Goal: Task Accomplishment & Management: Manage account settings

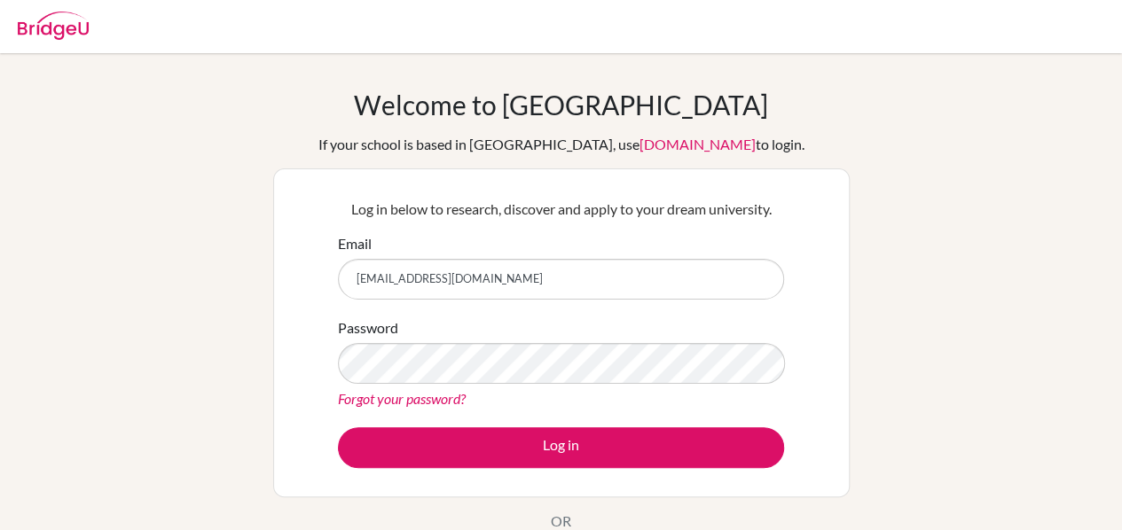
type input "29.ichiro.lie@sisschools.org"
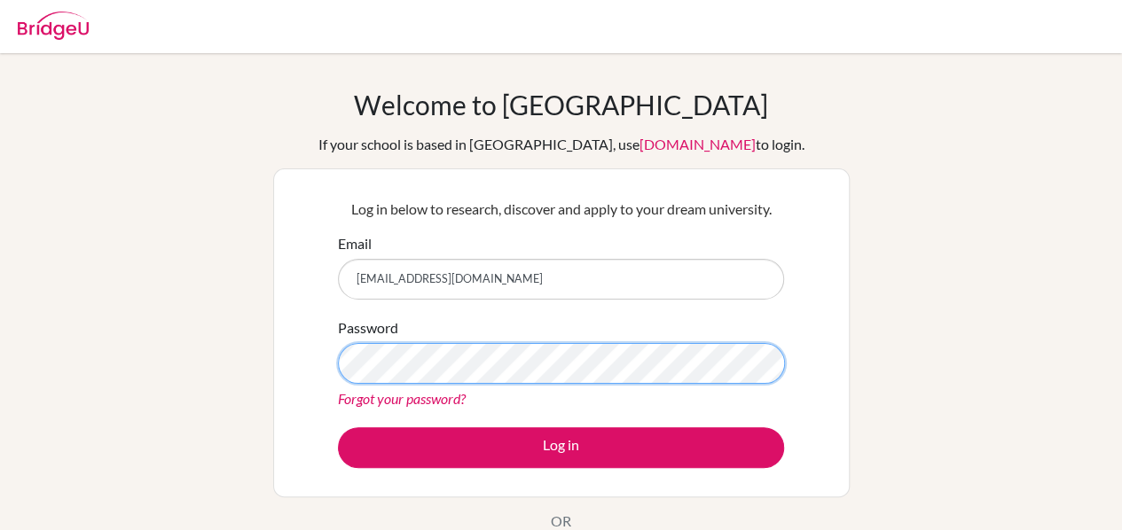
click at [338, 427] on button "Log in" at bounding box center [561, 447] width 446 height 41
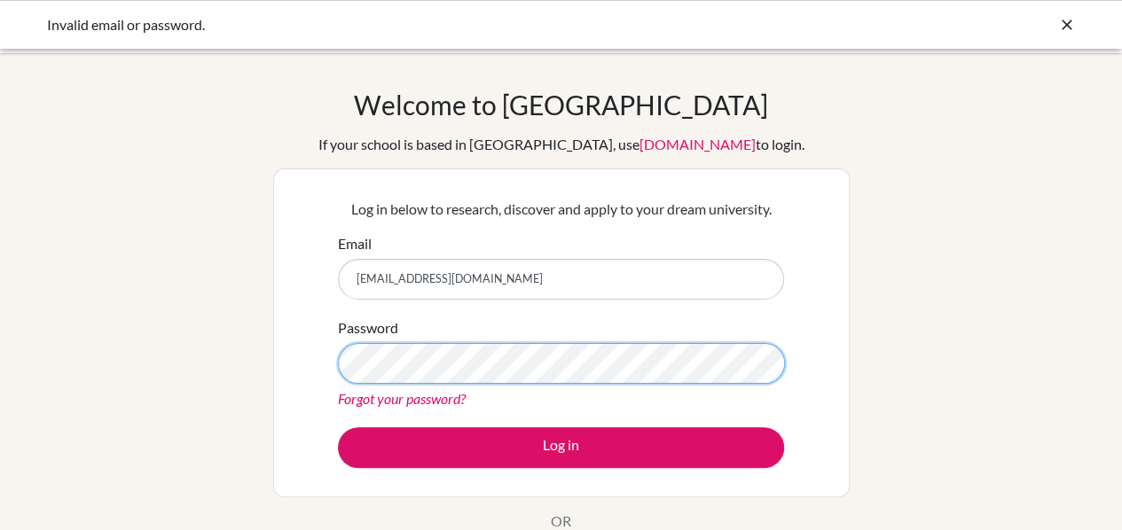
click at [338, 427] on button "Log in" at bounding box center [561, 447] width 446 height 41
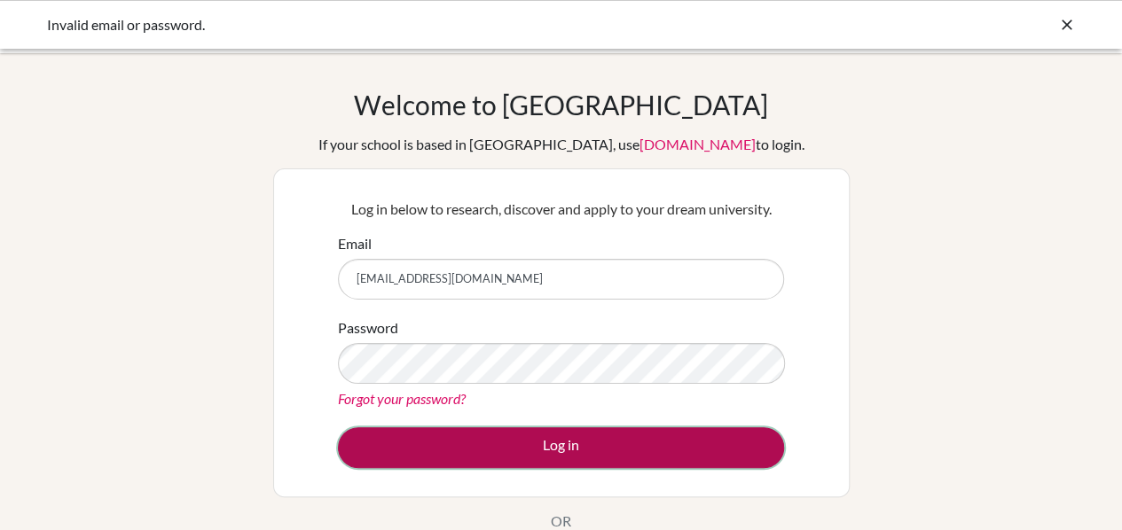
click at [491, 455] on button "Log in" at bounding box center [561, 447] width 446 height 41
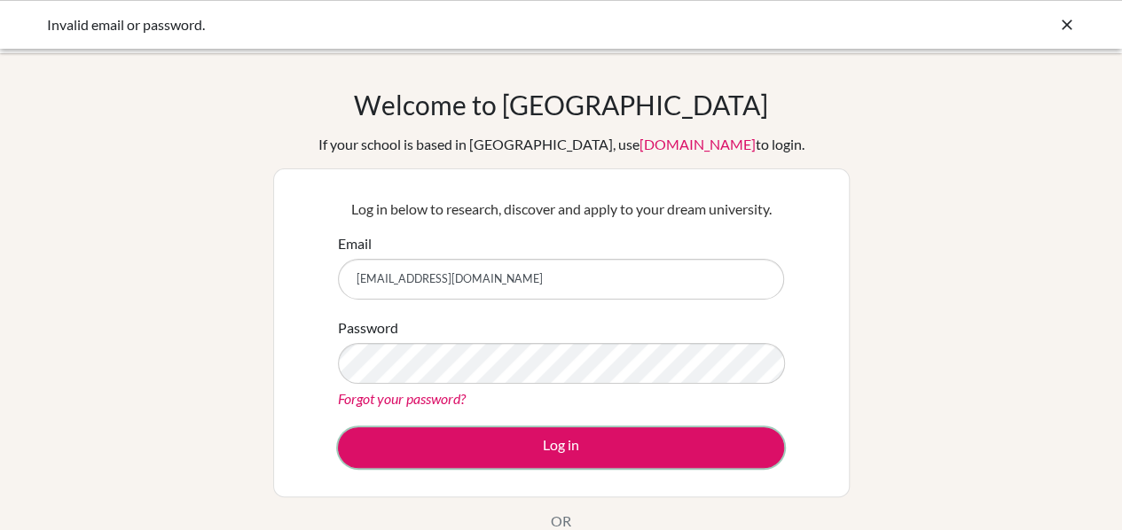
click at [491, 455] on button "Log in" at bounding box center [561, 447] width 446 height 41
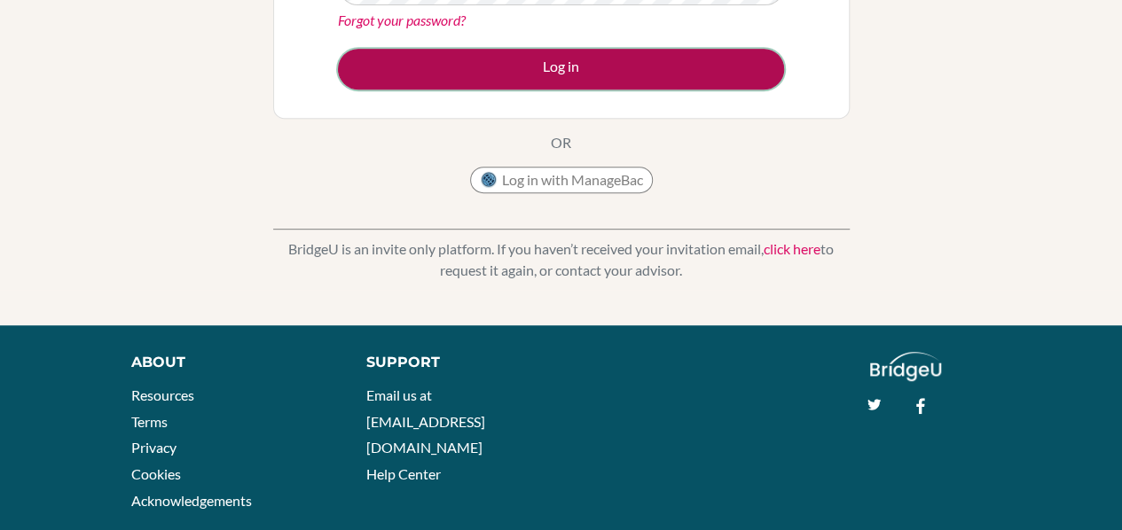
scroll to position [380, 0]
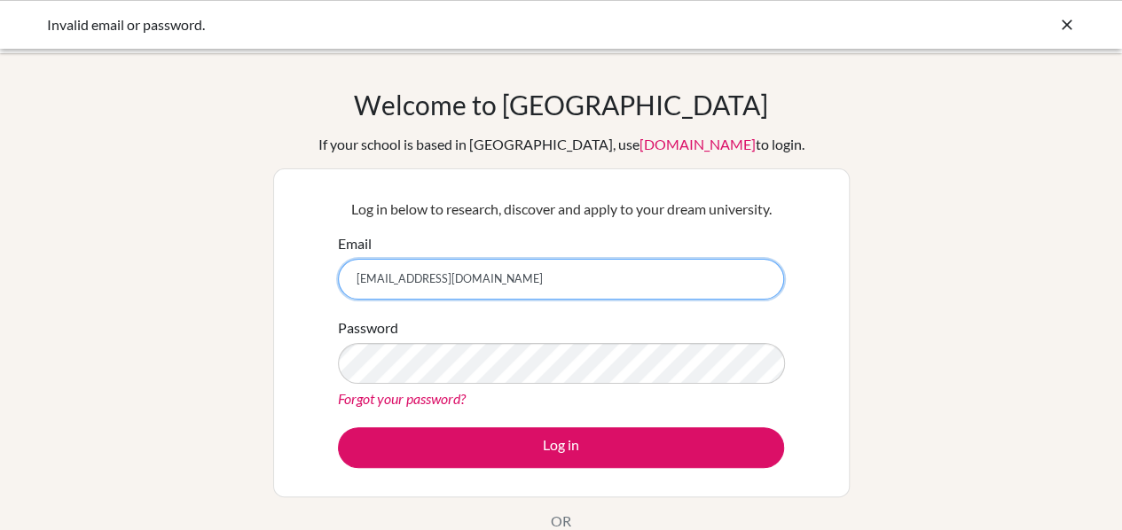
click at [372, 281] on input "29.ichiro.lie@sisschools.org" at bounding box center [561, 279] width 446 height 41
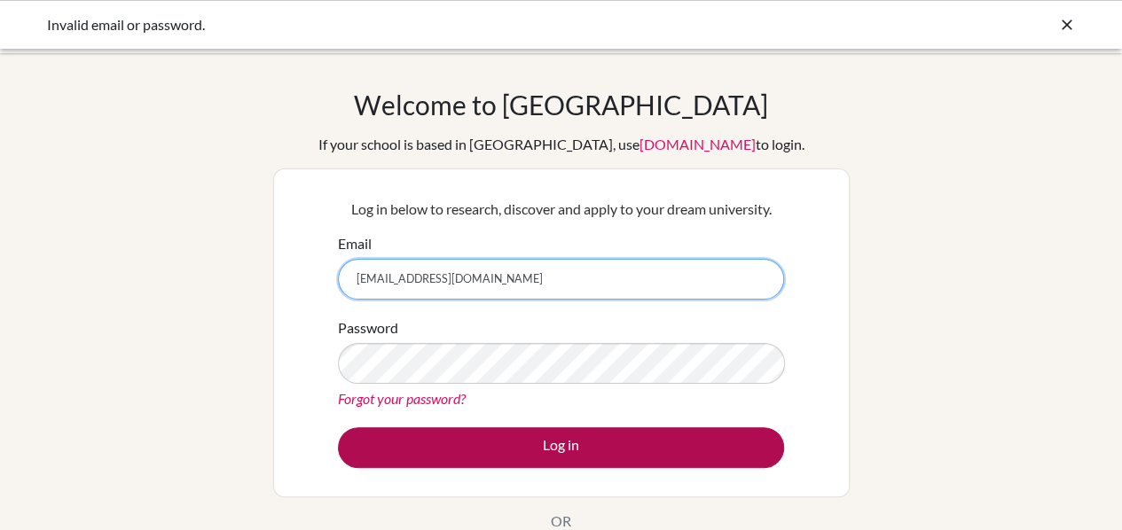
type input "29ichiro.lie@sisschools.org"
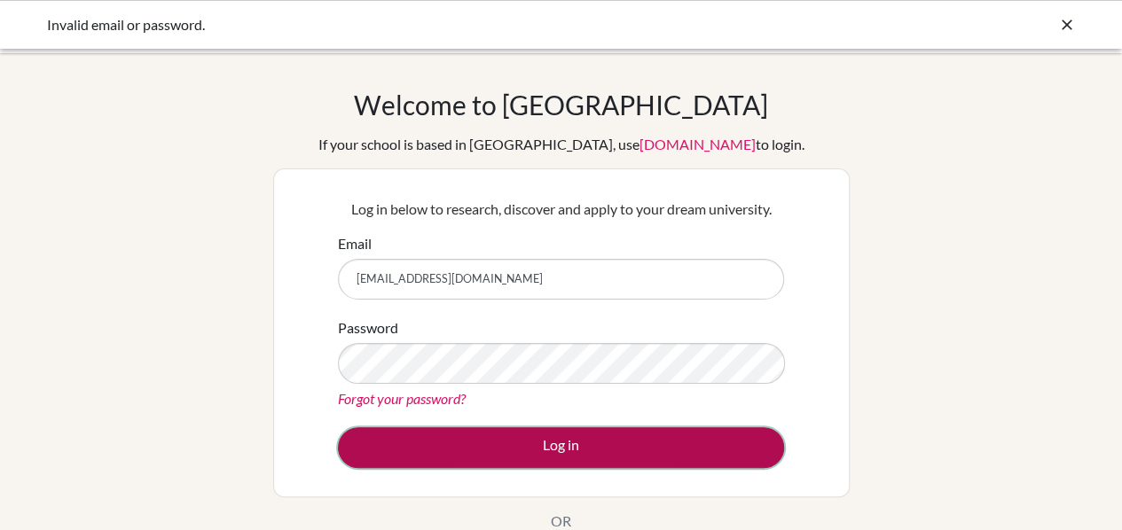
click at [500, 437] on button "Log in" at bounding box center [561, 447] width 446 height 41
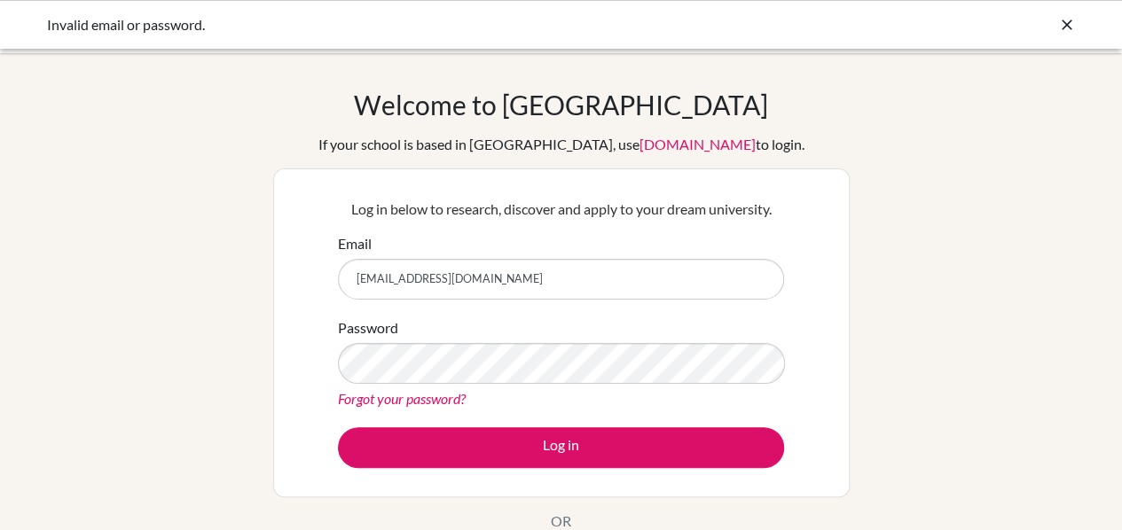
type input "[EMAIL_ADDRESS][DOMAIN_NAME]"
click at [338, 427] on button "Log in" at bounding box center [561, 447] width 446 height 41
click at [442, 275] on input "[EMAIL_ADDRESS][DOMAIN_NAME]" at bounding box center [561, 279] width 446 height 41
drag, startPoint x: 439, startPoint y: 278, endPoint x: 285, endPoint y: 287, distance: 154.6
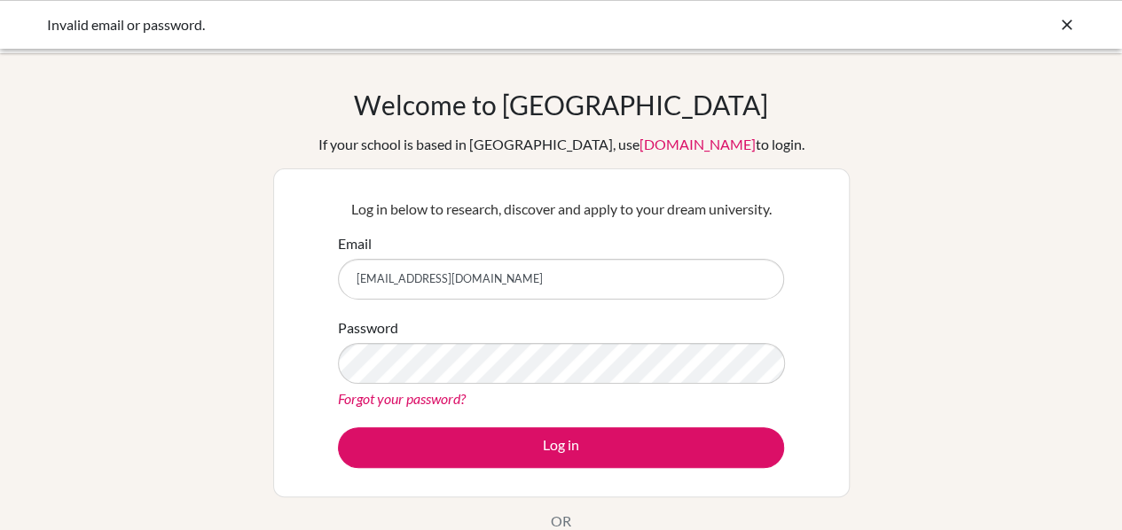
click at [285, 287] on div "Log in below to research, discover and apply to your dream university. Email [E…" at bounding box center [561, 332] width 576 height 329
type input "[EMAIL_ADDRESS][DOMAIN_NAME]"
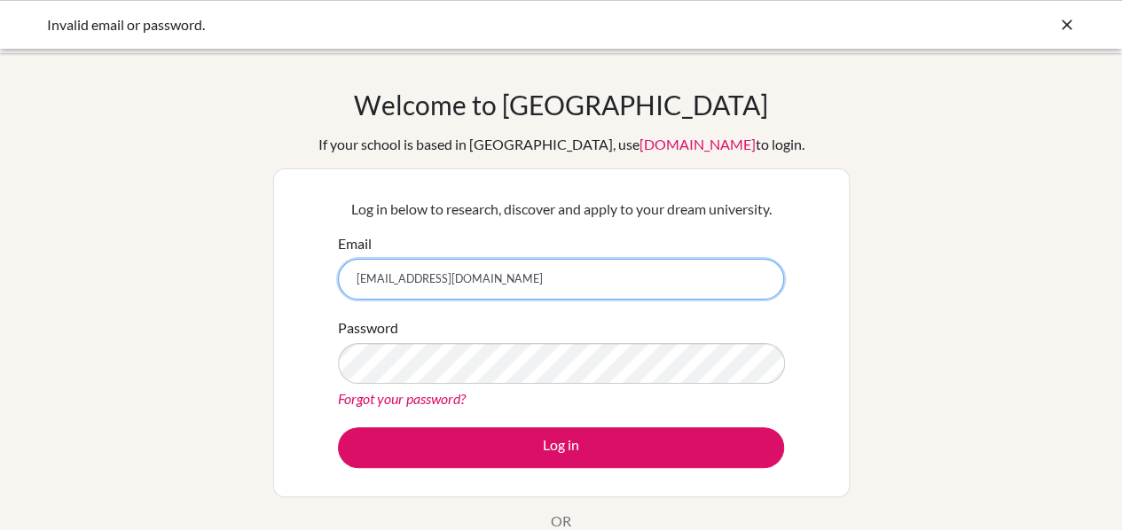
click at [584, 276] on input "[EMAIL_ADDRESS][DOMAIN_NAME]" at bounding box center [561, 279] width 446 height 41
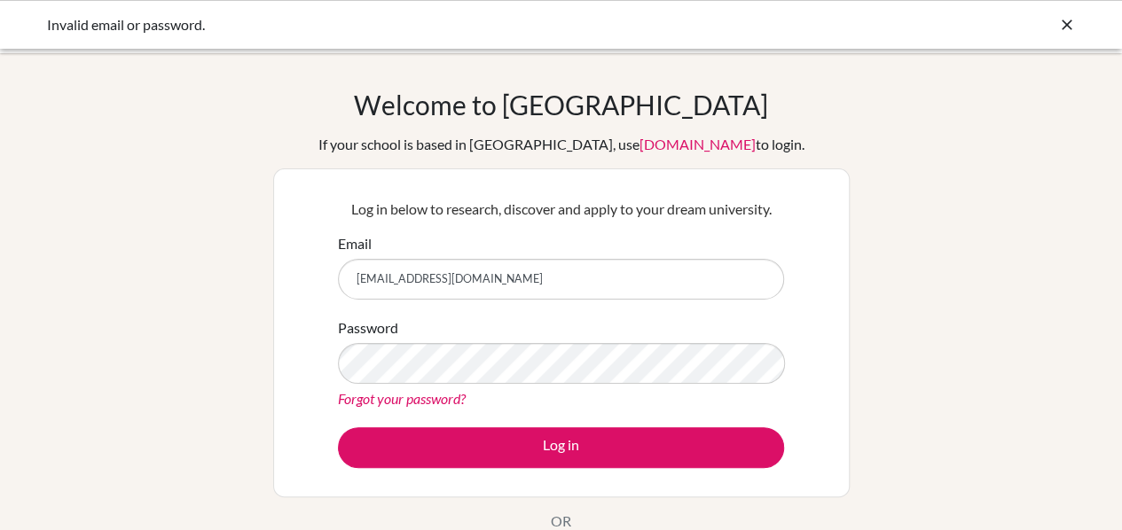
click at [427, 401] on link "Forgot your password?" at bounding box center [402, 398] width 128 height 17
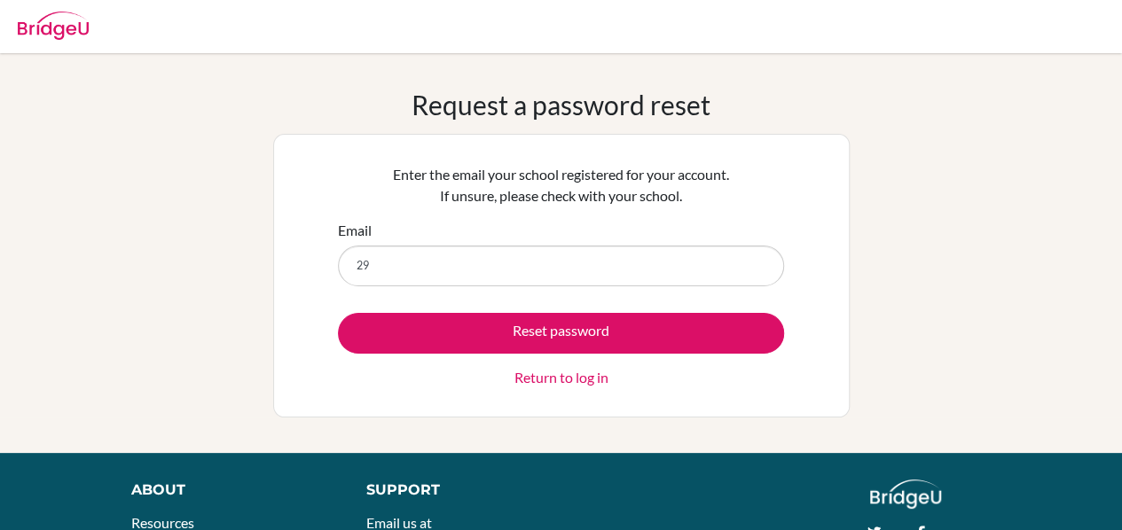
type input "[EMAIL_ADDRESS][DOMAIN_NAME]"
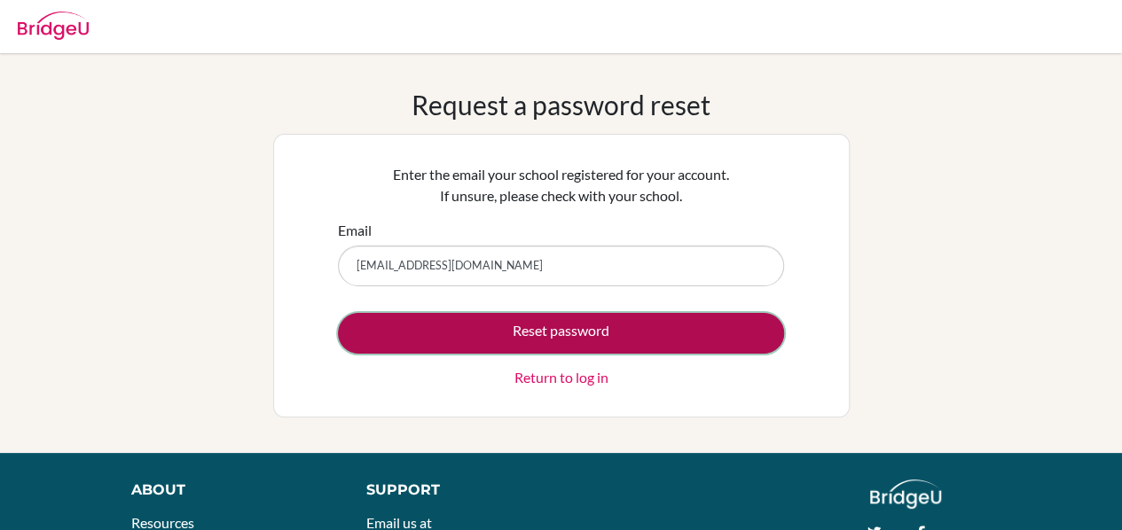
click at [521, 338] on button "Reset password" at bounding box center [561, 333] width 446 height 41
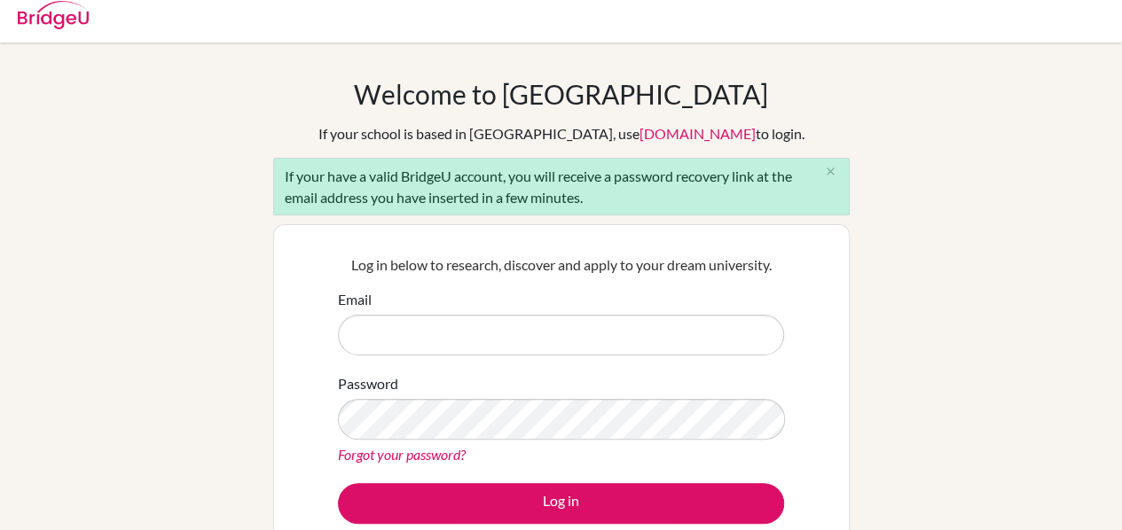
scroll to position [31, 0]
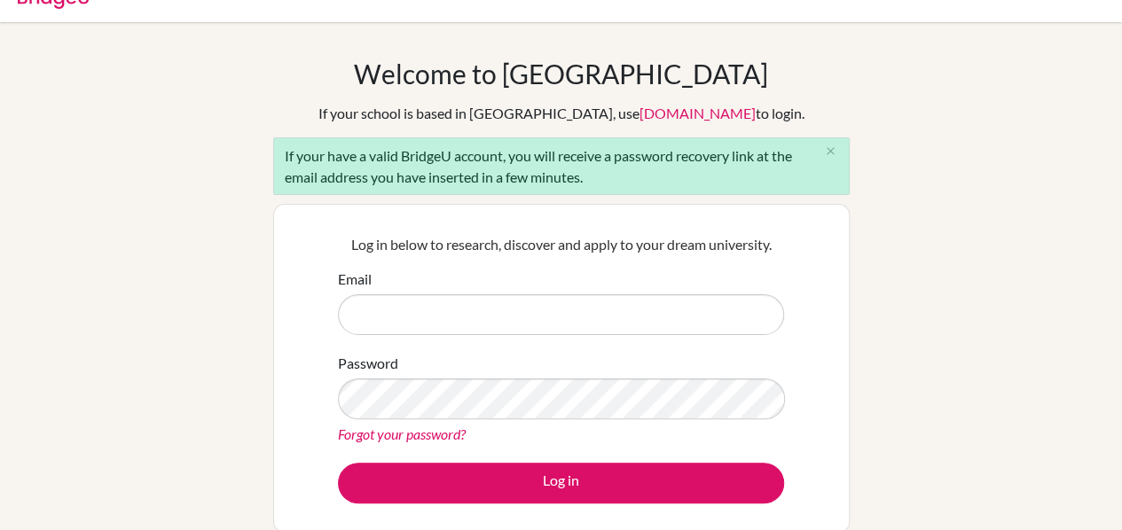
click at [397, 159] on div "If your have a valid BridgeU account, you will receive a password recovery link…" at bounding box center [561, 166] width 576 height 58
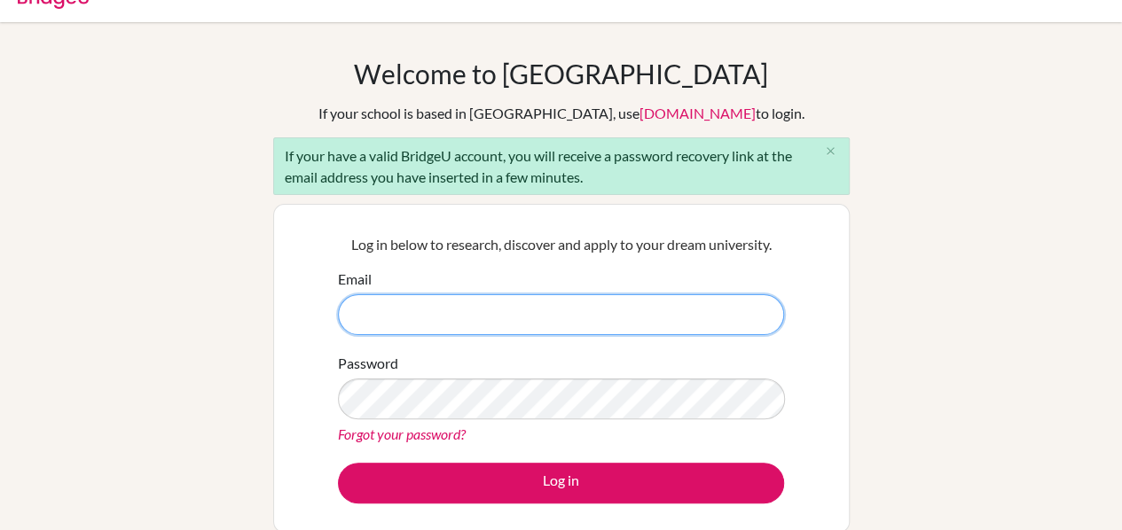
click at [483, 294] on input "Email" at bounding box center [561, 314] width 446 height 41
type input "29ichiro.lie@sisschools.org"
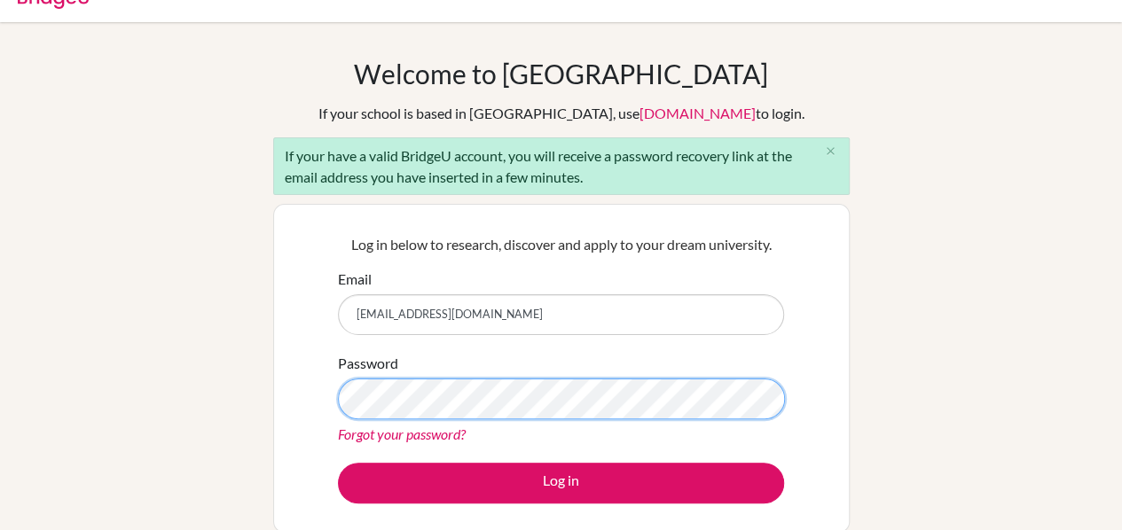
click at [338, 463] on button "Log in" at bounding box center [561, 483] width 446 height 41
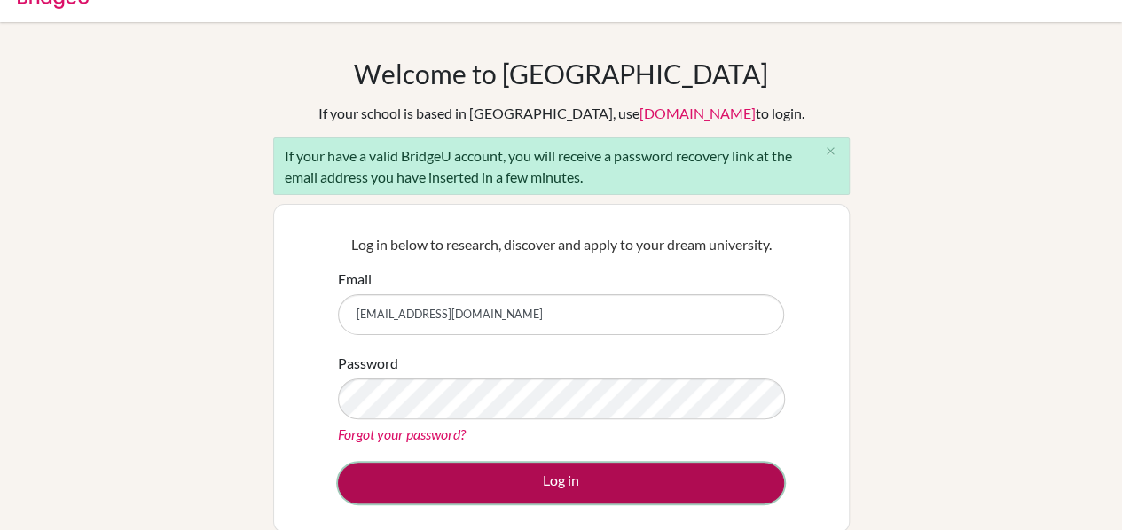
click at [568, 481] on button "Log in" at bounding box center [561, 483] width 446 height 41
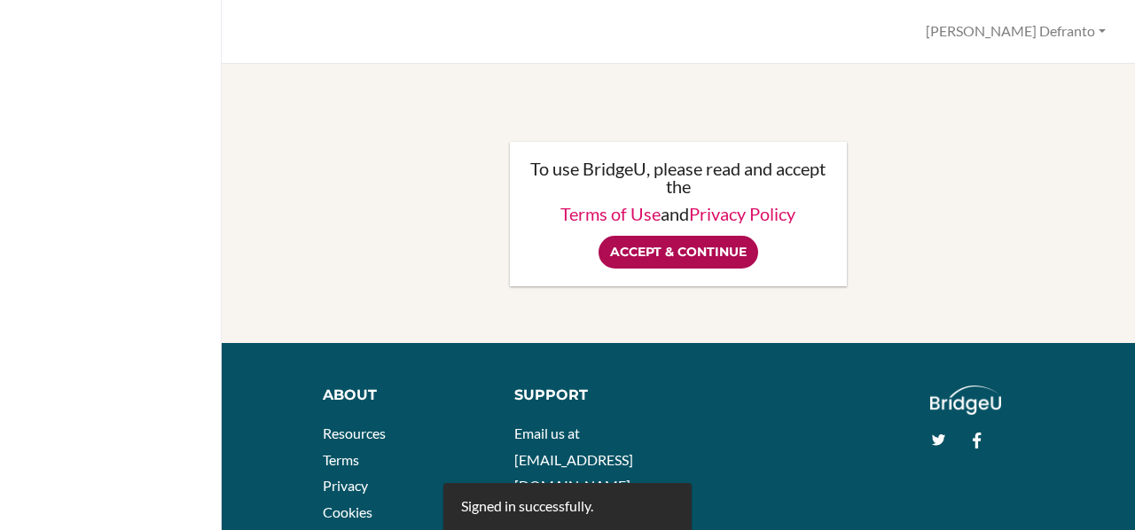
click at [705, 245] on input "Accept & Continue" at bounding box center [679, 252] width 160 height 33
